Goal: Task Accomplishment & Management: Manage account settings

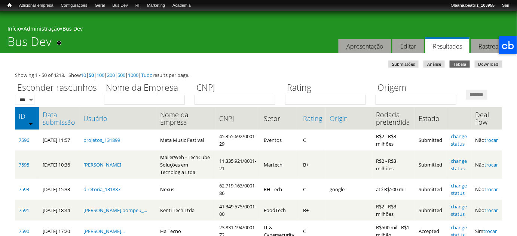
click at [37, 130] on th "ID" at bounding box center [27, 118] width 24 height 22
click at [53, 126] on link "Data submissão" at bounding box center [59, 118] width 33 height 15
